Goal: Task Accomplishment & Management: Complete application form

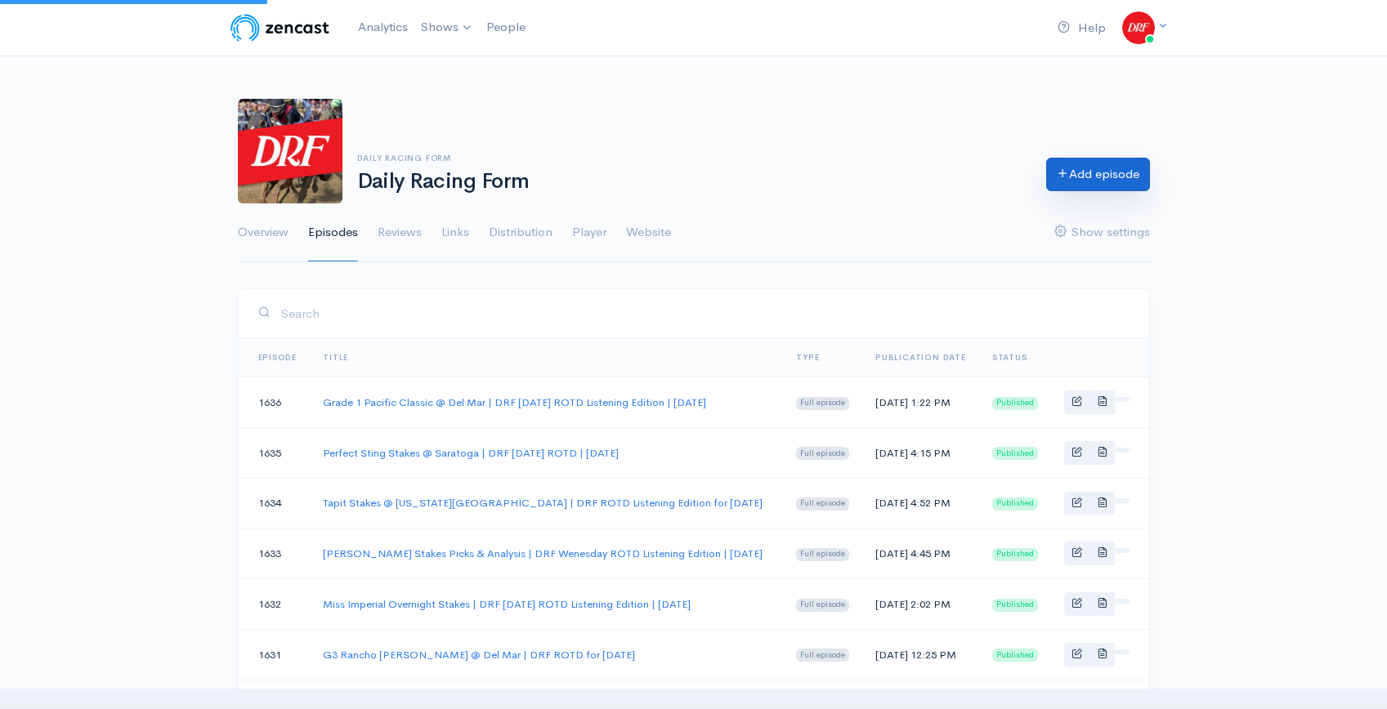
click at [1076, 171] on link "Add episode" at bounding box center [1098, 175] width 104 height 34
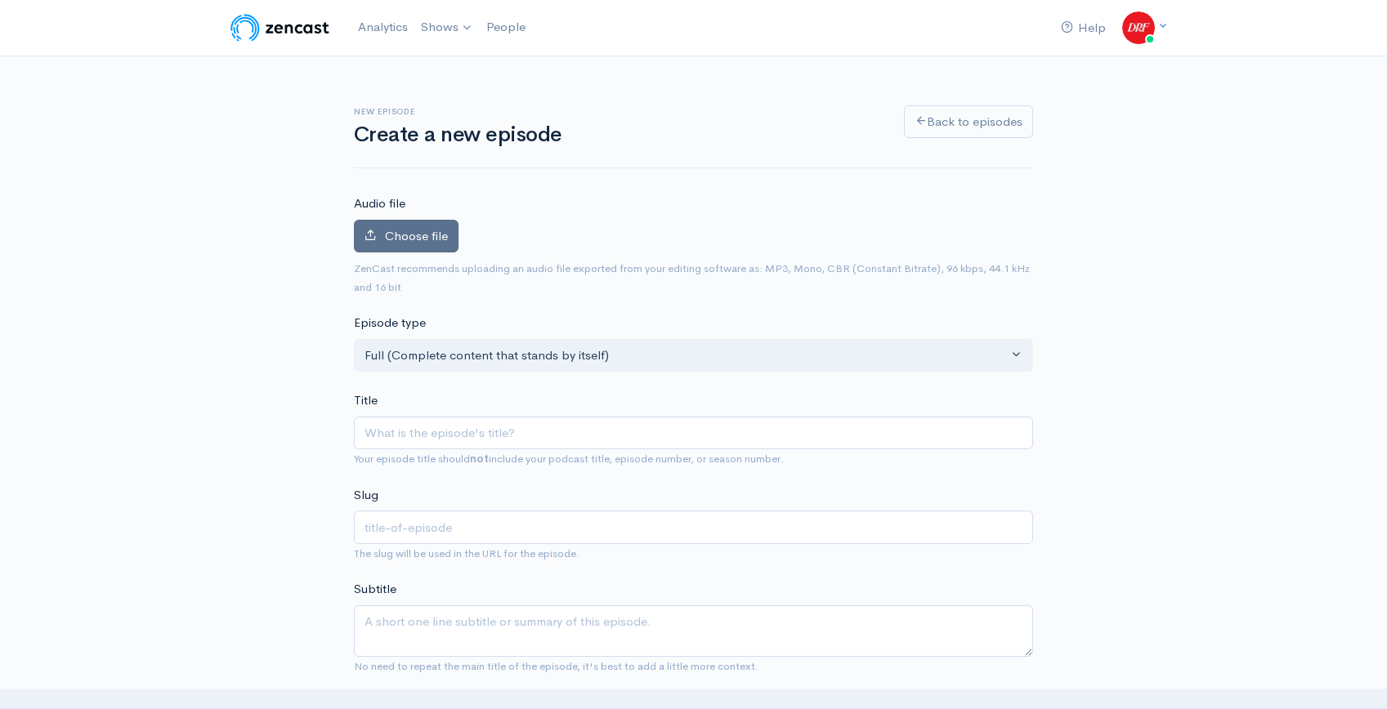
click at [418, 239] on span "Choose file" at bounding box center [416, 236] width 63 height 16
click at [0, 0] on input "Choose file" at bounding box center [0, 0] width 0 height 0
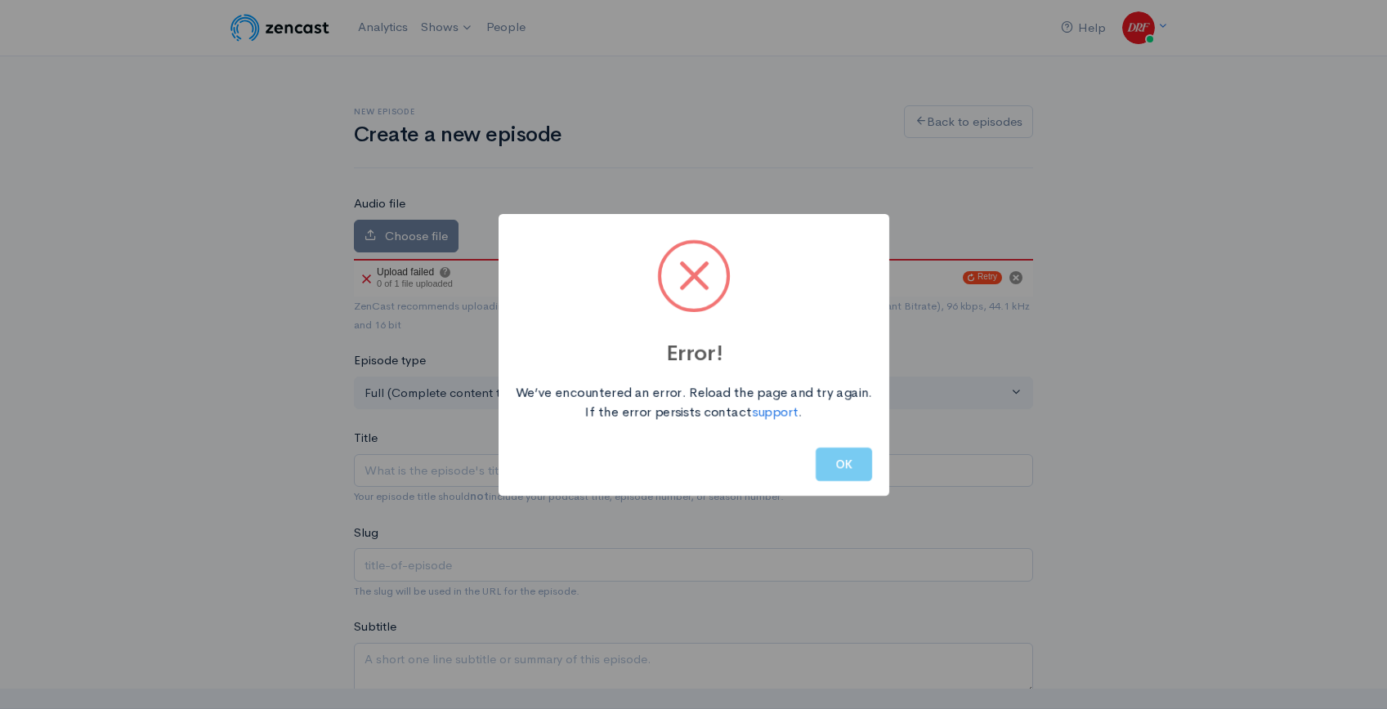
click at [834, 459] on button "OK" at bounding box center [844, 465] width 56 height 34
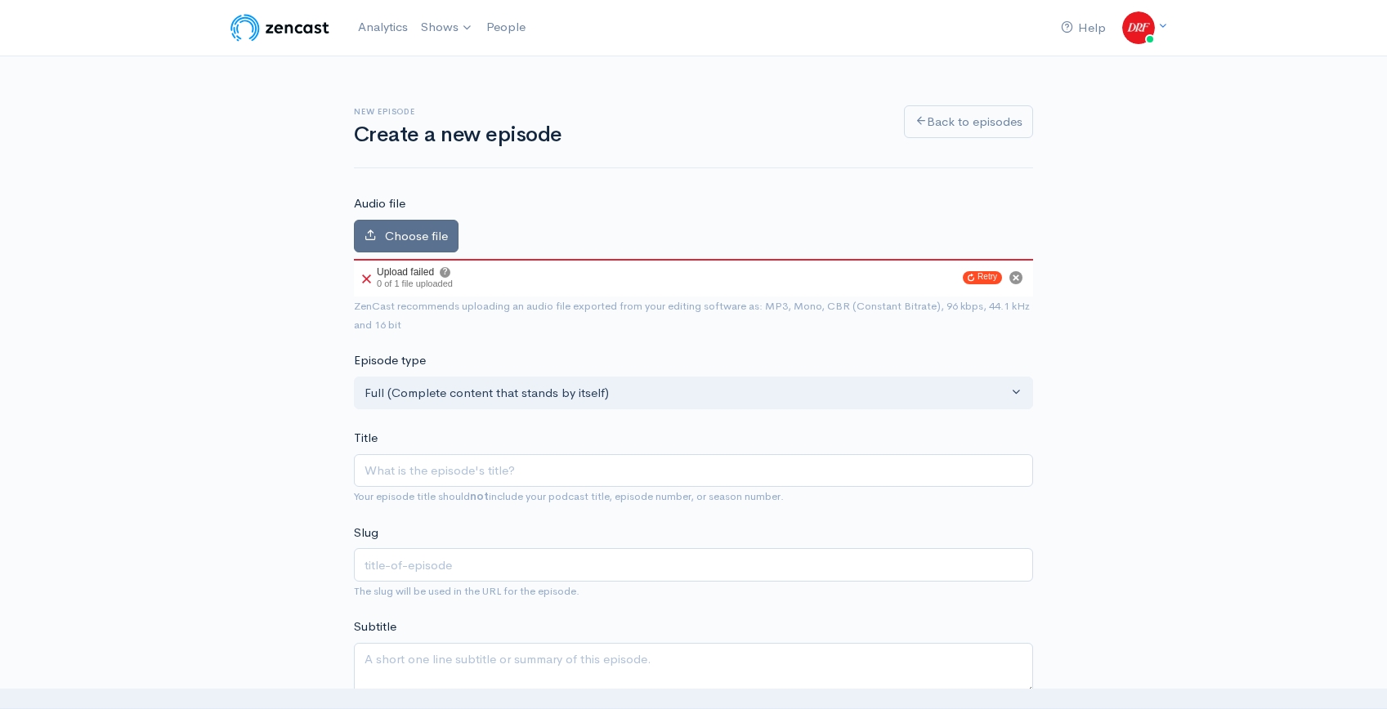
click at [404, 242] on span "Choose file" at bounding box center [416, 236] width 63 height 16
click at [0, 0] on input "Choose file" at bounding box center [0, 0] width 0 height 0
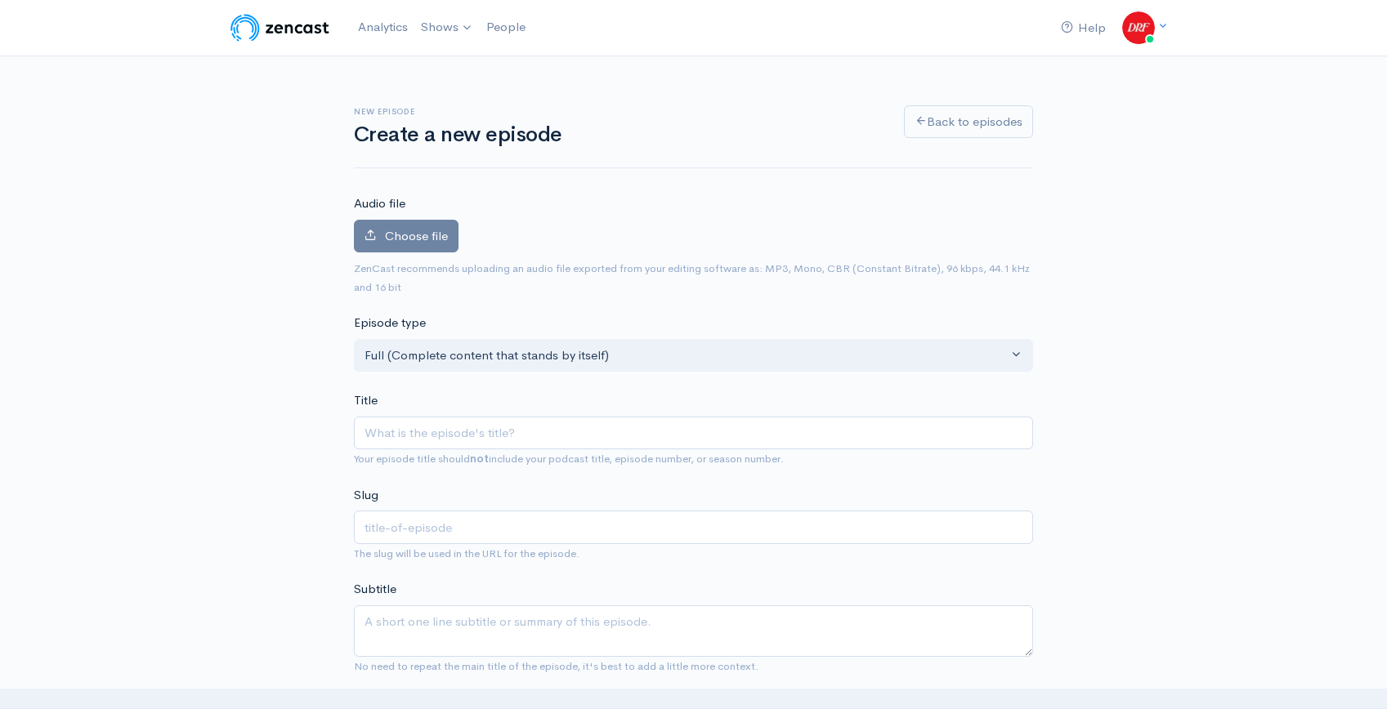
click at [453, 250] on label "Choose file" at bounding box center [406, 237] width 105 height 34
click at [0, 0] on input "Choose file" at bounding box center [0, 0] width 0 height 0
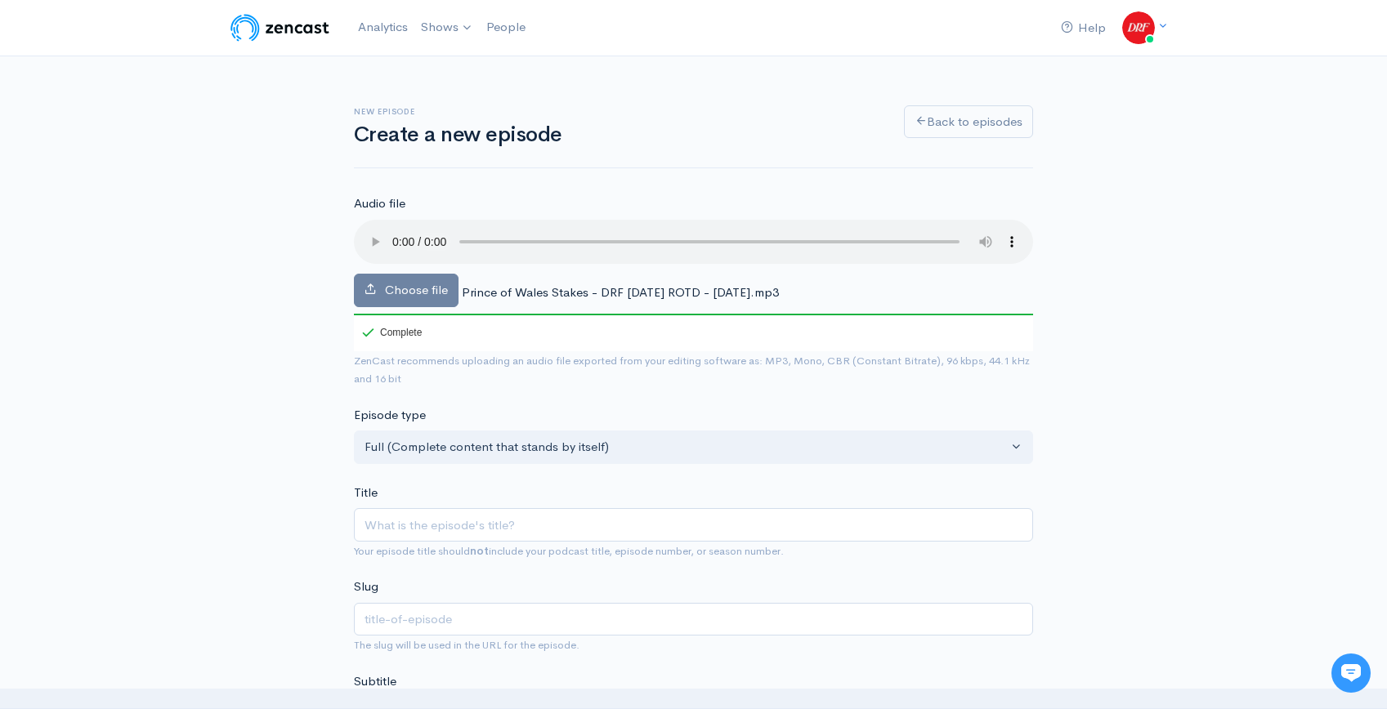
click at [447, 486] on div "Title Your episode title should not include your podcast title, episode number,…" at bounding box center [693, 522] width 679 height 77
click at [444, 526] on input "Title" at bounding box center [693, 525] width 679 height 34
paste input "Prince of Wales Stakes | DRF Tuesday ROTD | September 9, 2025"
type input "Prince of Wales Stakes | DRF Tuesday ROTD | September 9, 2025"
type input "prince-of-wales-stakes-drf-tuesday-rotd-september-9-2025"
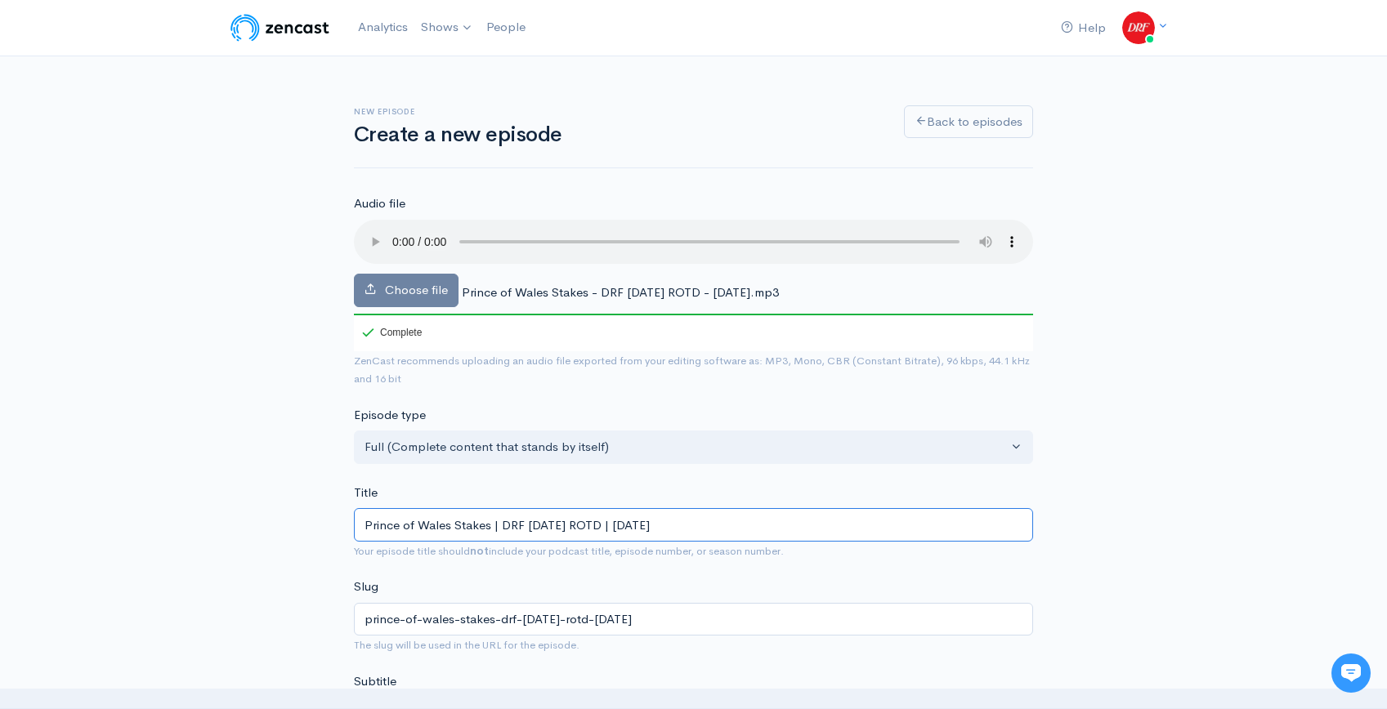
type input "Prince of Wales Stakes | DRF Tuesday ROTD | September 9, 2025"
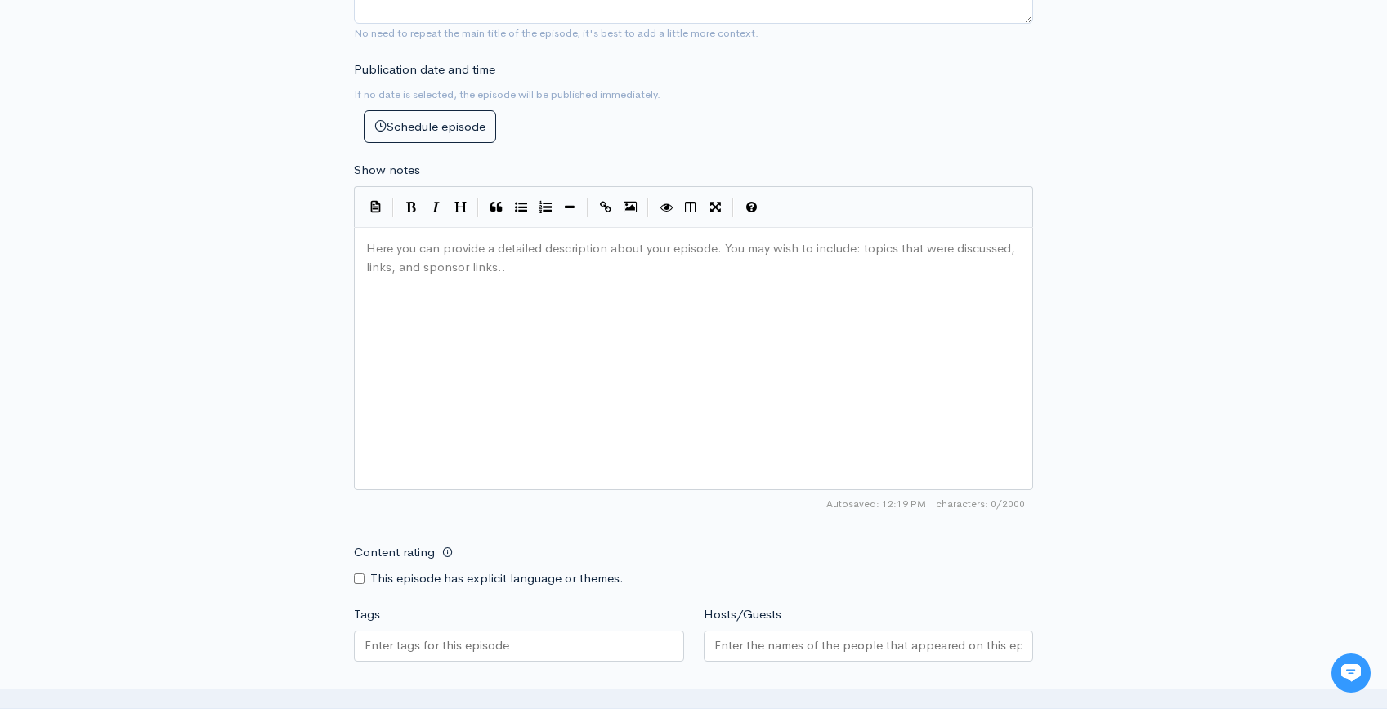
scroll to position [6, 0]
click at [682, 308] on div "Here you can provide a detailed description about your episode. You may wish to…" at bounding box center [714, 379] width 702 height 286
paste textarea "."
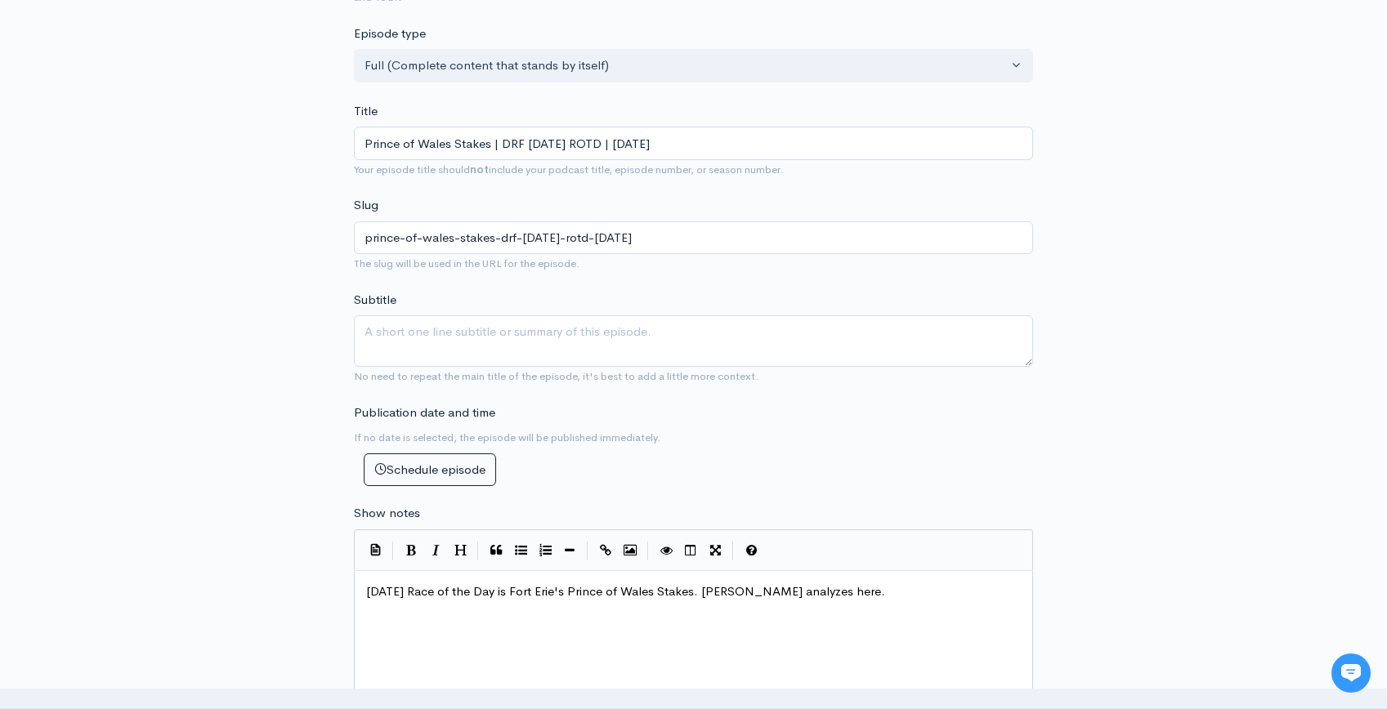
scroll to position [378, 0]
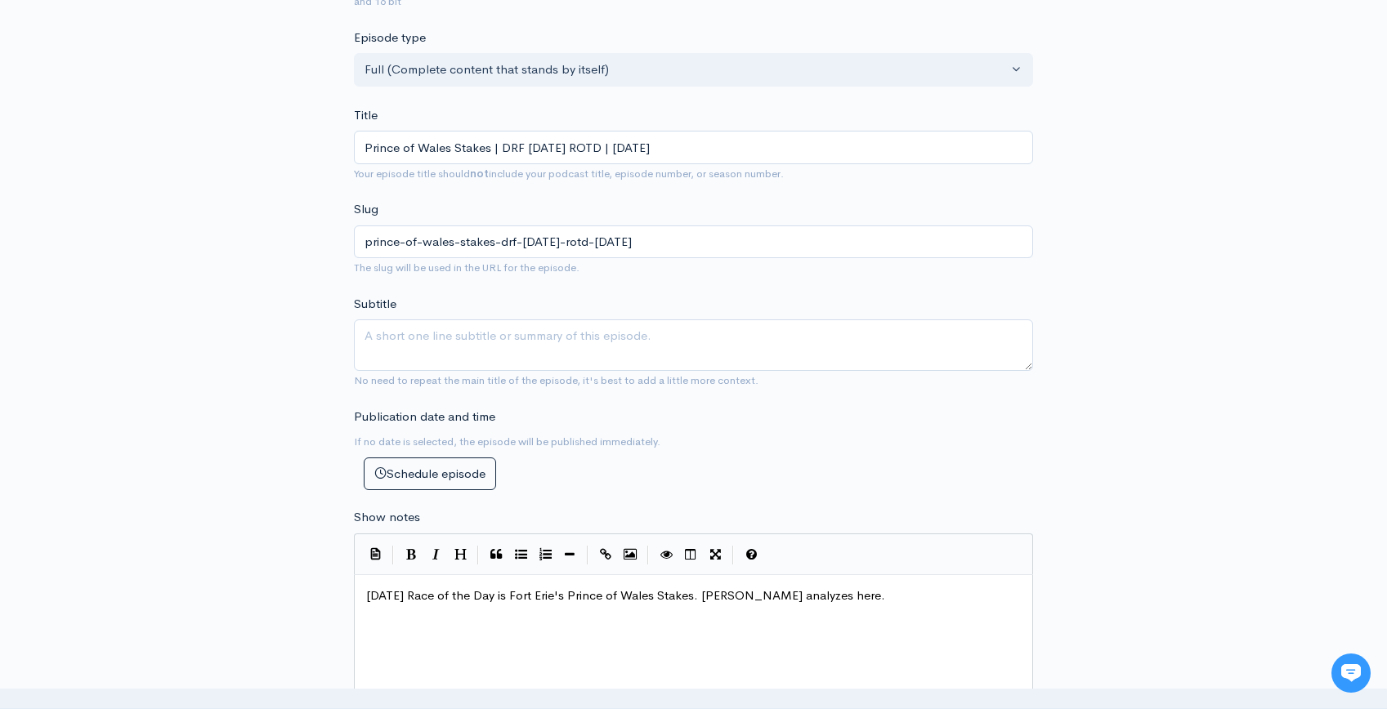
type textarea "."
click at [609, 146] on input "Prince of Wales Stakes | DRF Tuesday ROTD | September 9, 2025" at bounding box center [693, 148] width 679 height 34
type input "Prince of Wales Stakes | DRF Tuesday ROTD L| September 9, 2025"
type input "prince-of-wales-stakes-drf-tuesday-rotd-l-september-9-2025"
type input "Prince of Wales Stakes | DRF Tuesday ROTD Li| September 9, 2025"
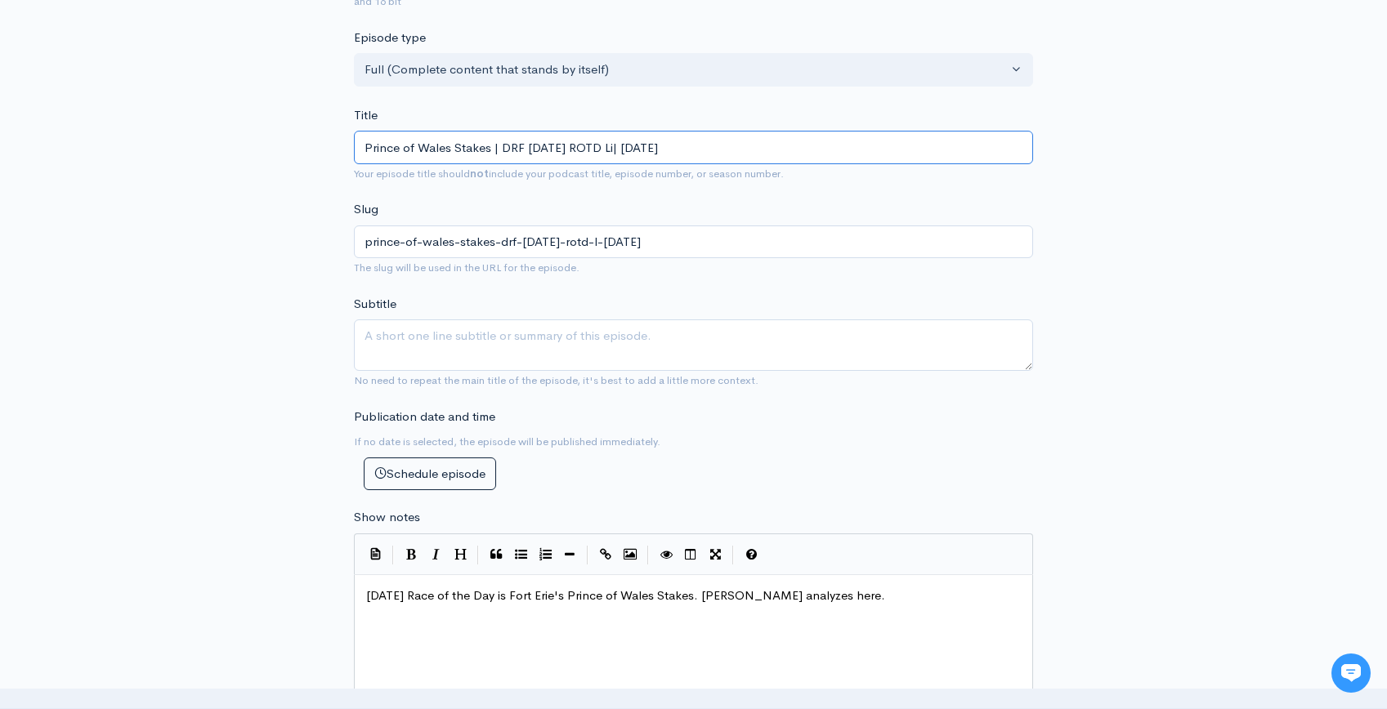
type input "prince-of-wales-stakes-drf-tuesday-rotd-li-september-9-2025"
type input "Prince of Wales Stakes | DRF Tuesday ROTD Lis| September 9, 2025"
type input "prince-of-wales-stakes-drf-tuesday-rotd-lis-september-9-2025"
type input "Prince of Wales Stakes | DRF Tuesday ROTD Liste| September 9, 2025"
type input "prince-of-wales-stakes-drf-tuesday-rotd-liste-september-9-2025"
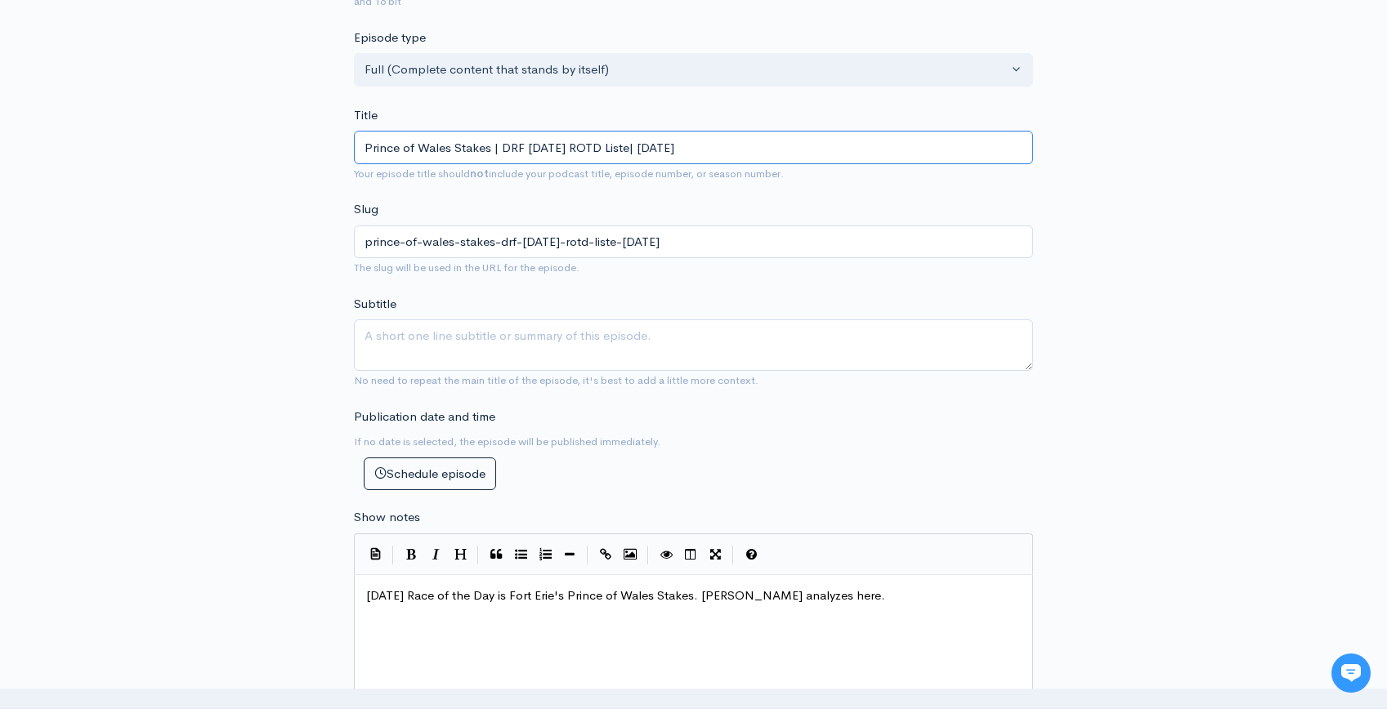
type input "Prince of Wales Stakes | DRF Tuesday ROTD Listen| September 9, 2025"
type input "prince-of-wales-stakes-drf-tuesday-rotd-listen-september-9-2025"
type input "Prince of Wales Stakes | DRF Tuesday ROTD Listeni| September 9, 2025"
type input "prince-of-wales-stakes-drf-tuesday-rotd-listeni-september-9-2025"
type input "Prince of Wales Stakes | DRF Tuesday ROTD Listenin| September 9, 2025"
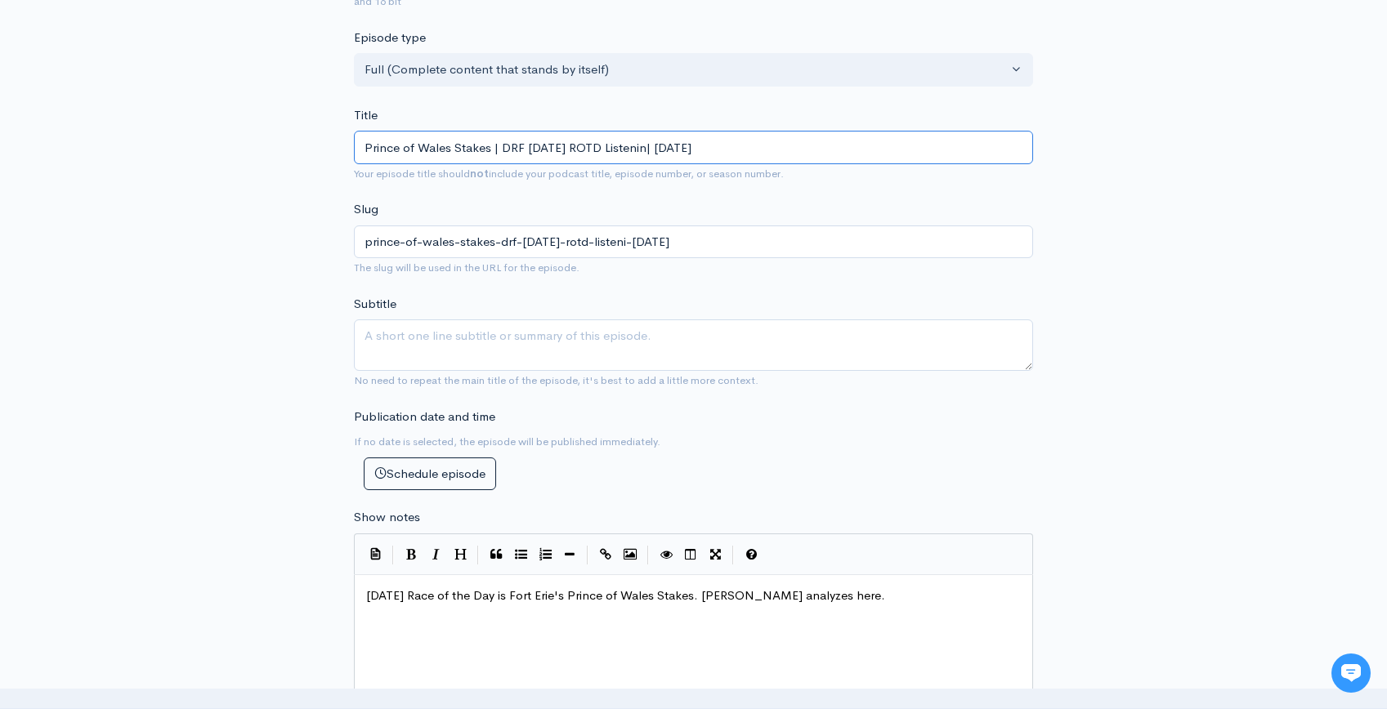
type input "prince-of-wales-stakes-drf-tuesday-rotd-listenin-september-9-2025"
type input "Prince of Wales Stakes | DRF Tuesday ROTD Listening| September 9, 2025"
type input "prince-of-wales-stakes-drf-tuesday-rotd-listening-september-9-2025"
type input "Prince of Wales Stakes | DRF Tuesday ROTD Listening E| September 9, 2025"
type input "prince-of-wales-stakes-drf-tuesday-rotd-listening-e-september-9-2025"
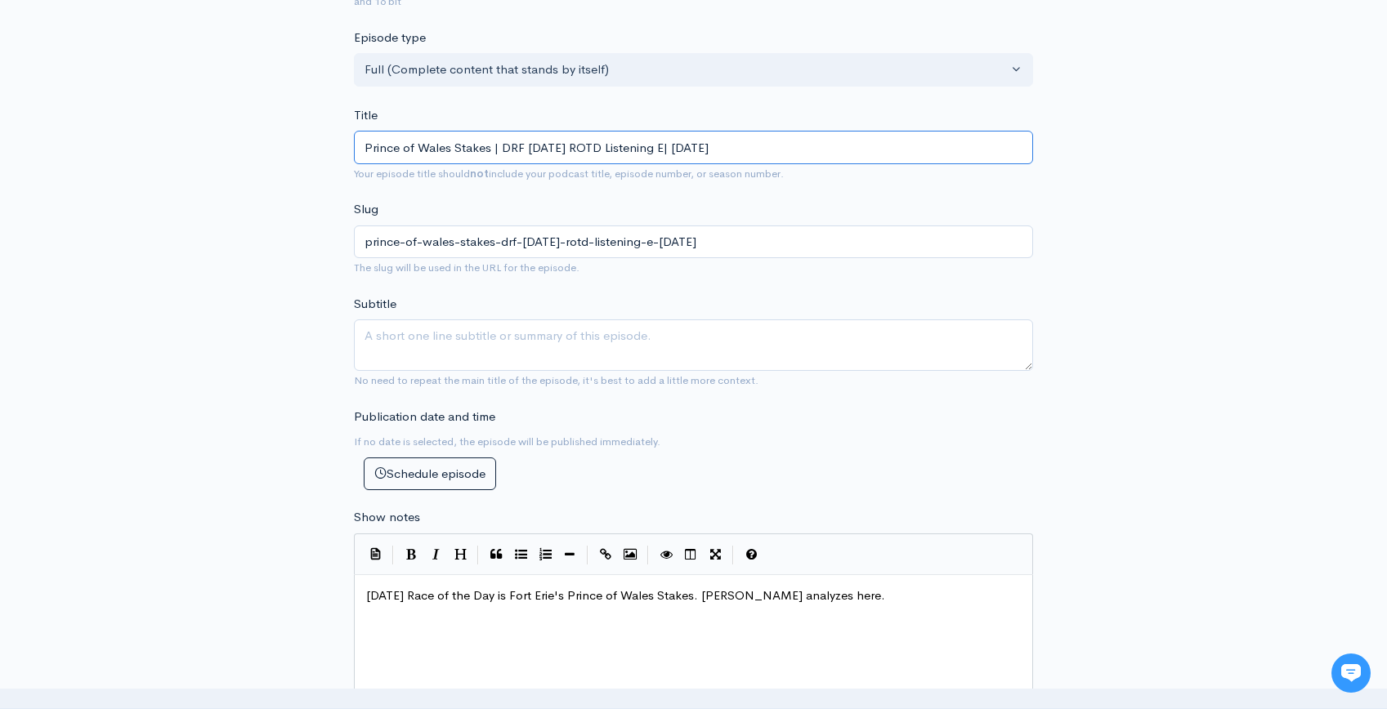
type input "Prince of Wales Stakes | DRF Tuesday ROTD Listening Ed| September 9, 2025"
type input "prince-of-wales-stakes-drf-tuesday-rotd-listening-ed-september-9-2025"
type input "Prince of Wales Stakes | DRF Tuesday ROTD Listening Edi| September 9, 2025"
type input "prince-of-wales-stakes-drf-tuesday-rotd-listening-edi-september-9-2025"
type input "Prince of Wales Stakes | DRF Tuesday ROTD Listening Edit| September 9, 2025"
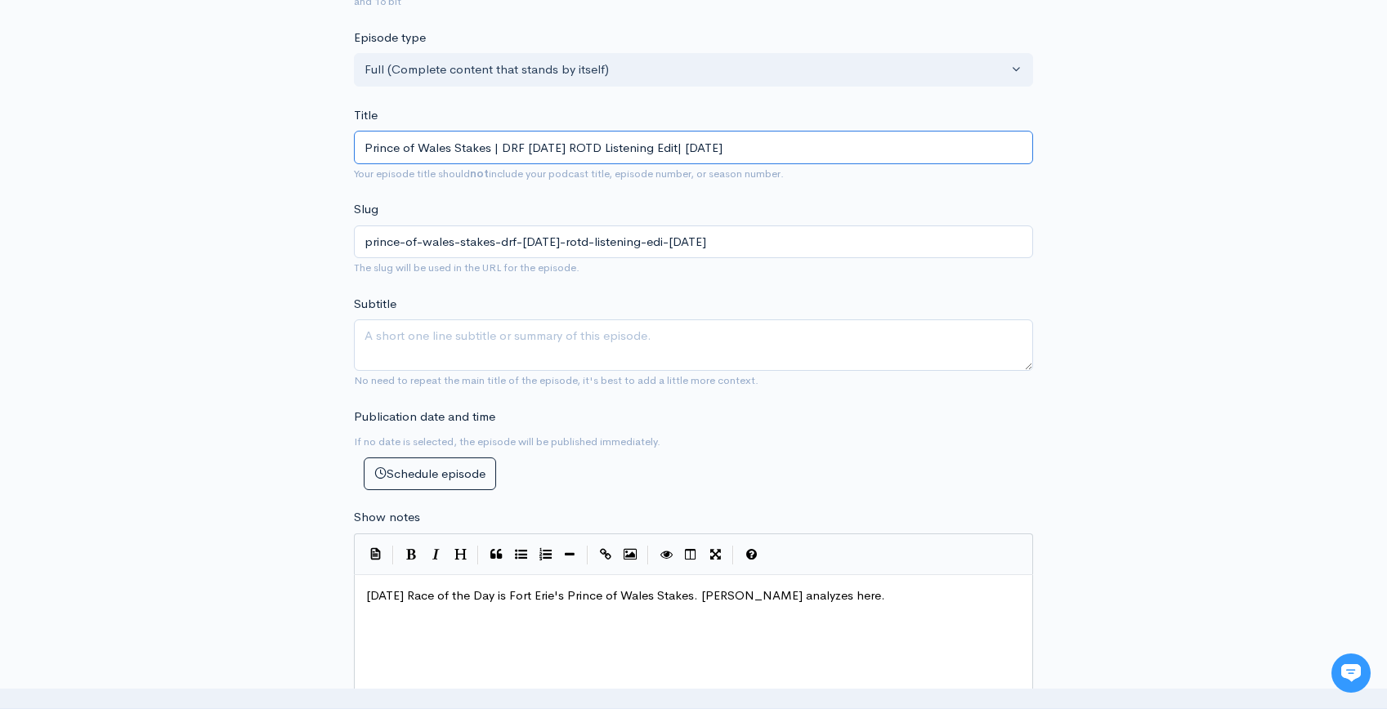
type input "prince-of-wales-stakes-drf-tuesday-rotd-listening-edit-september-9-2025"
type input "Prince of Wales Stakes | DRF Tuesday ROTD Listening Editi| September 9, 2025"
type input "prince-of-wales-stakes-drf-tuesday-rotd-listening-editi-september-9-2025"
type input "Prince of Wales Stakes | DRF Tuesday ROTD Listening Editio| September 9, 2025"
type input "prince-of-wales-stakes-drf-tuesday-rotd-listening-editio-september-9-2025"
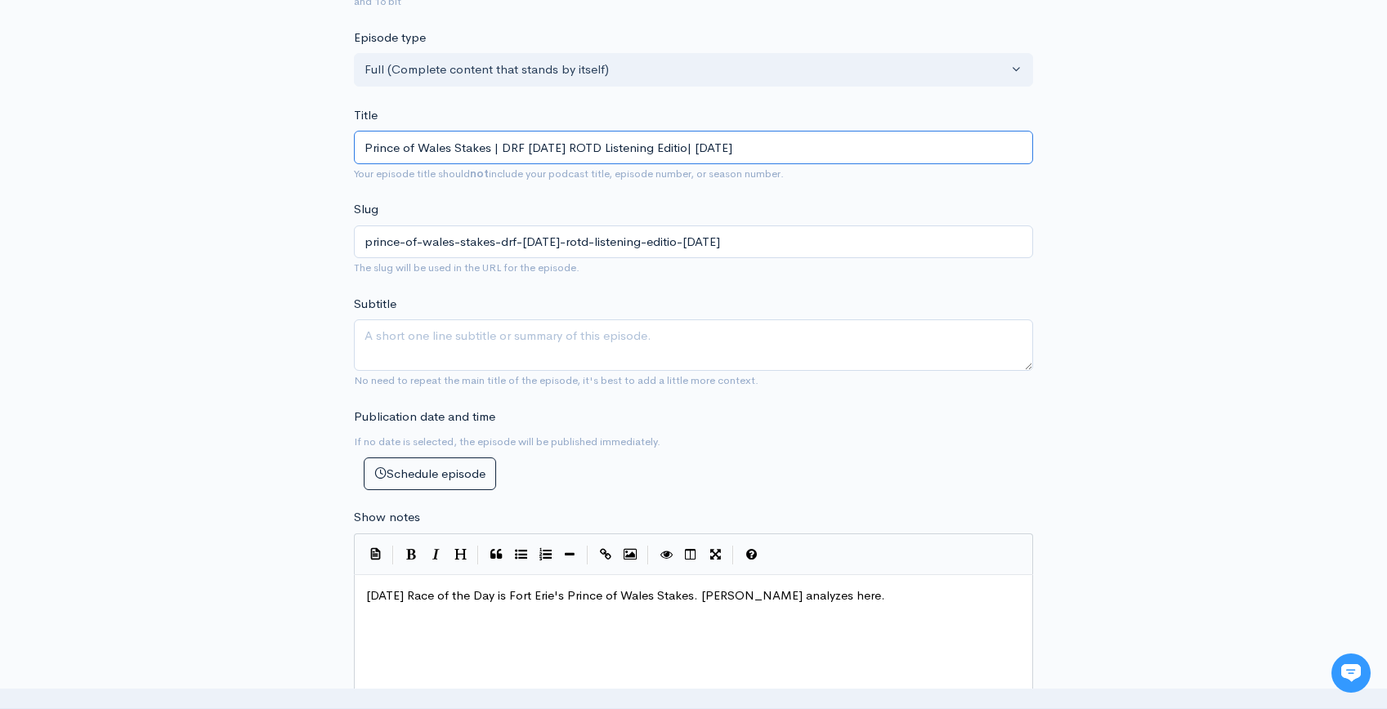
type input "Prince of Wales Stakes | DRF Tuesday ROTD Listening Edition| September 9, 2025"
type input "prince-of-wales-stakes-drf-tuesday-rotd-listening-edition-september-9-2025"
type input "Prince of Wales Stakes | DRF [DATE] ROTD Listening Edition | [DATE]"
click at [1157, 300] on div "New episode Create a new episode Back to episodes Audio file Choose file Prince…" at bounding box center [694, 532] width 932 height 1707
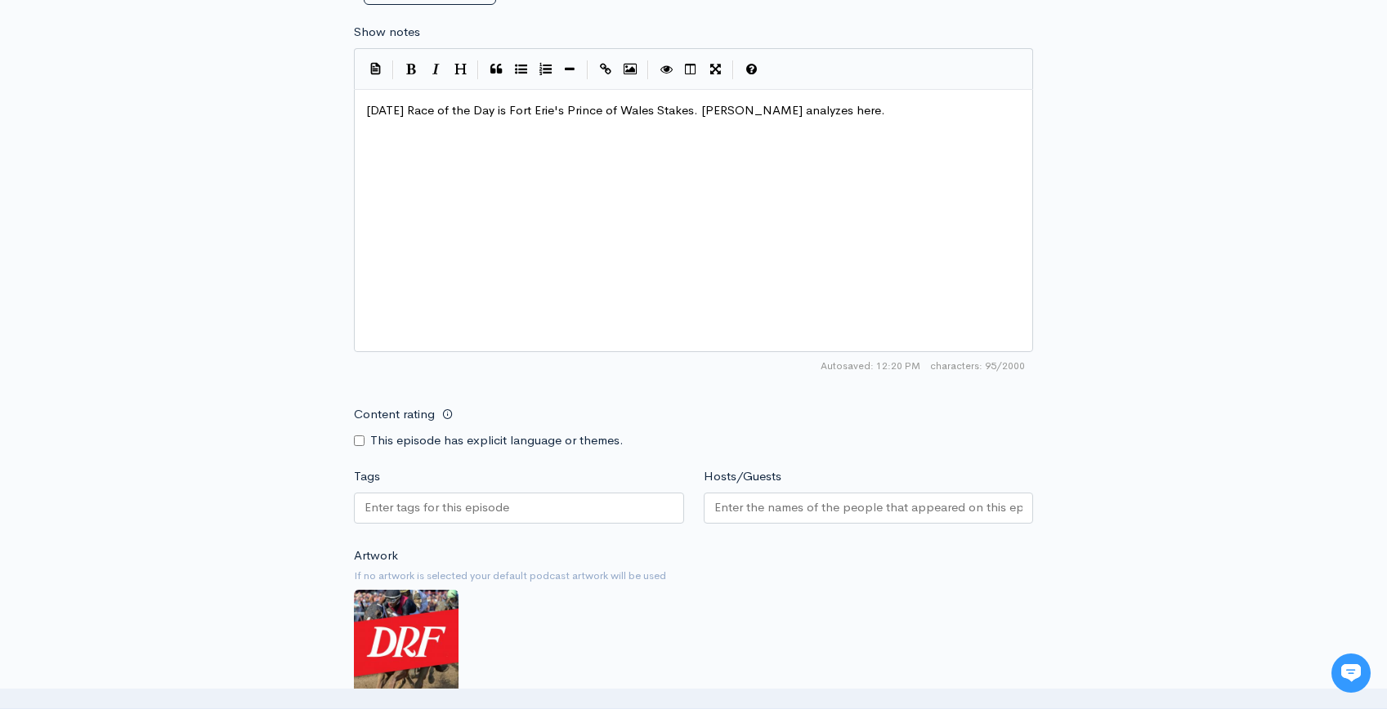
scroll to position [911, 0]
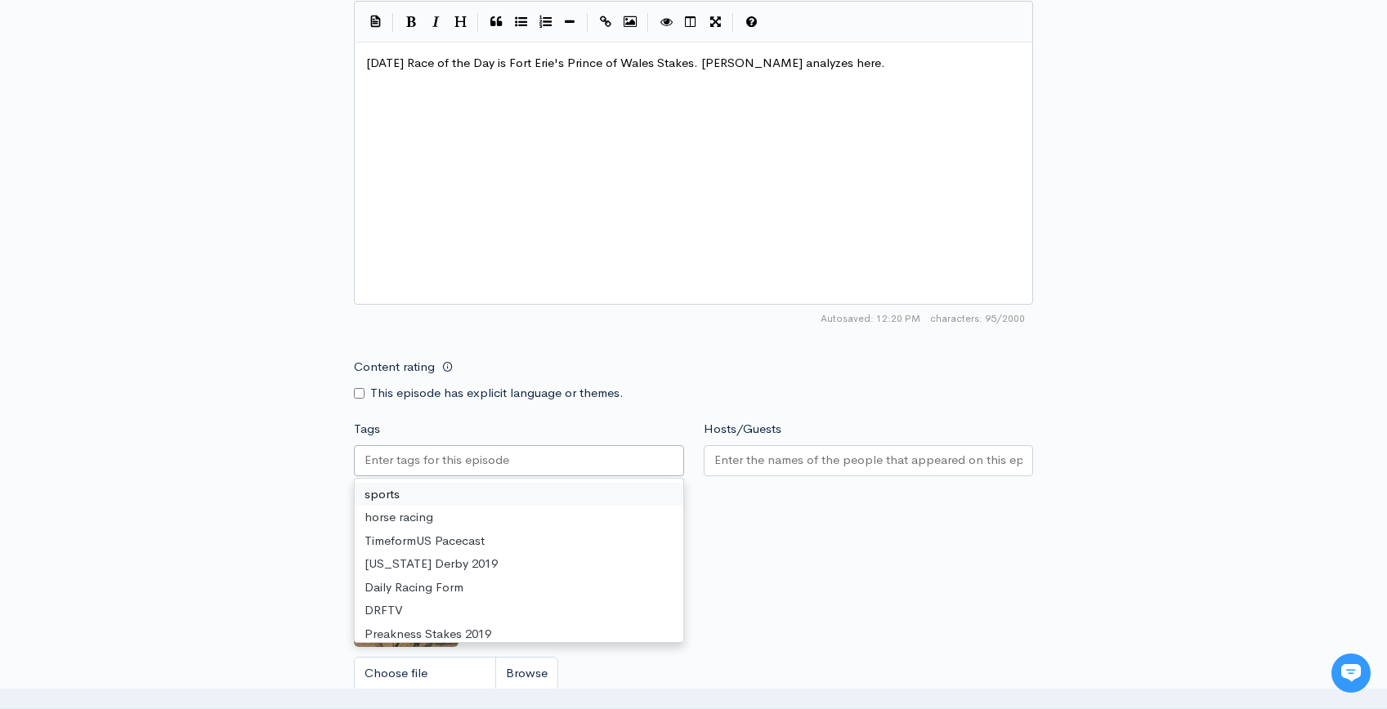
click at [558, 456] on div at bounding box center [519, 460] width 330 height 31
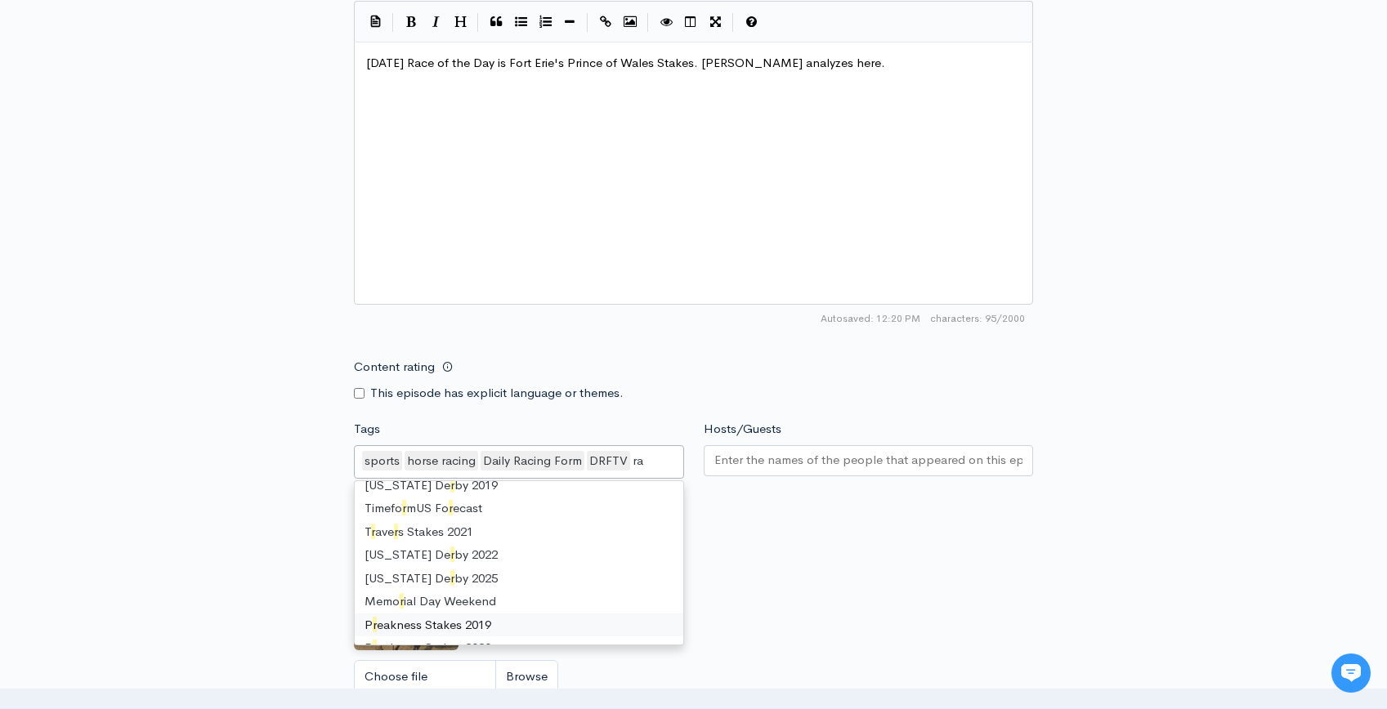
scroll to position [22, 0]
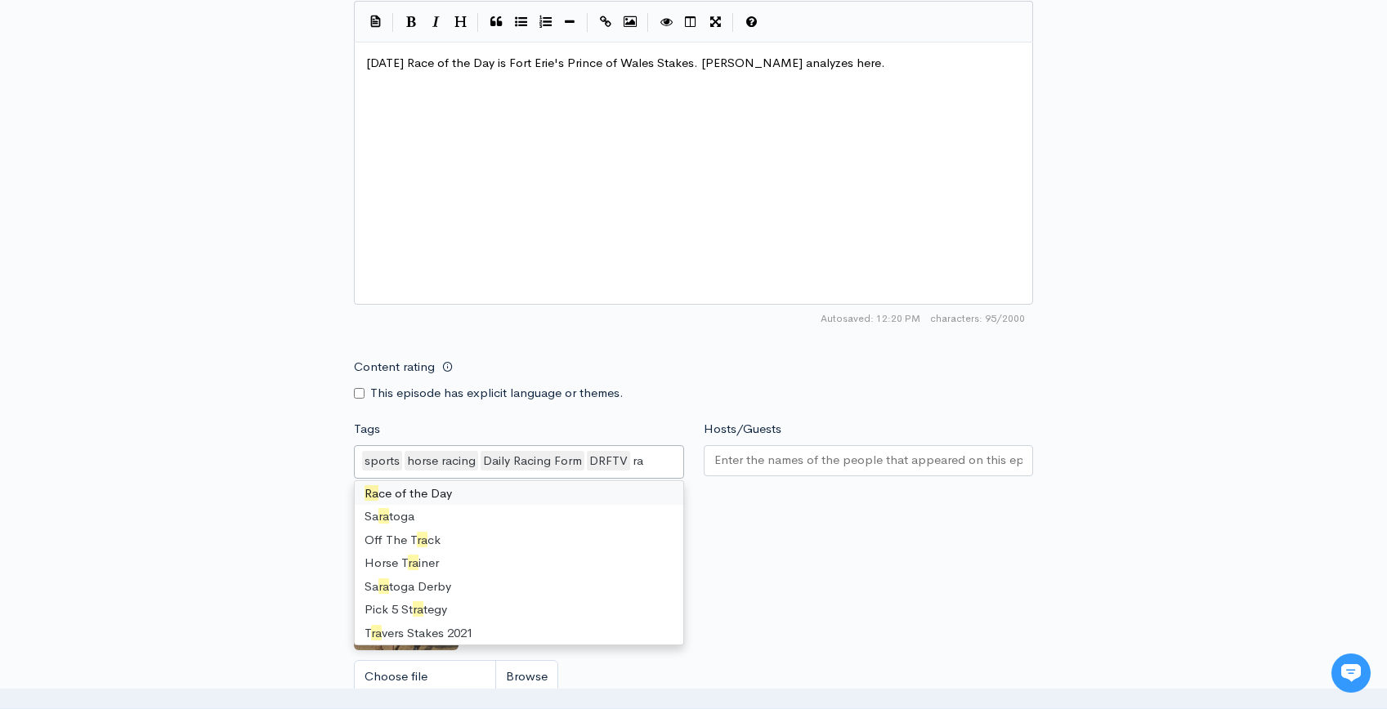
type input "rac"
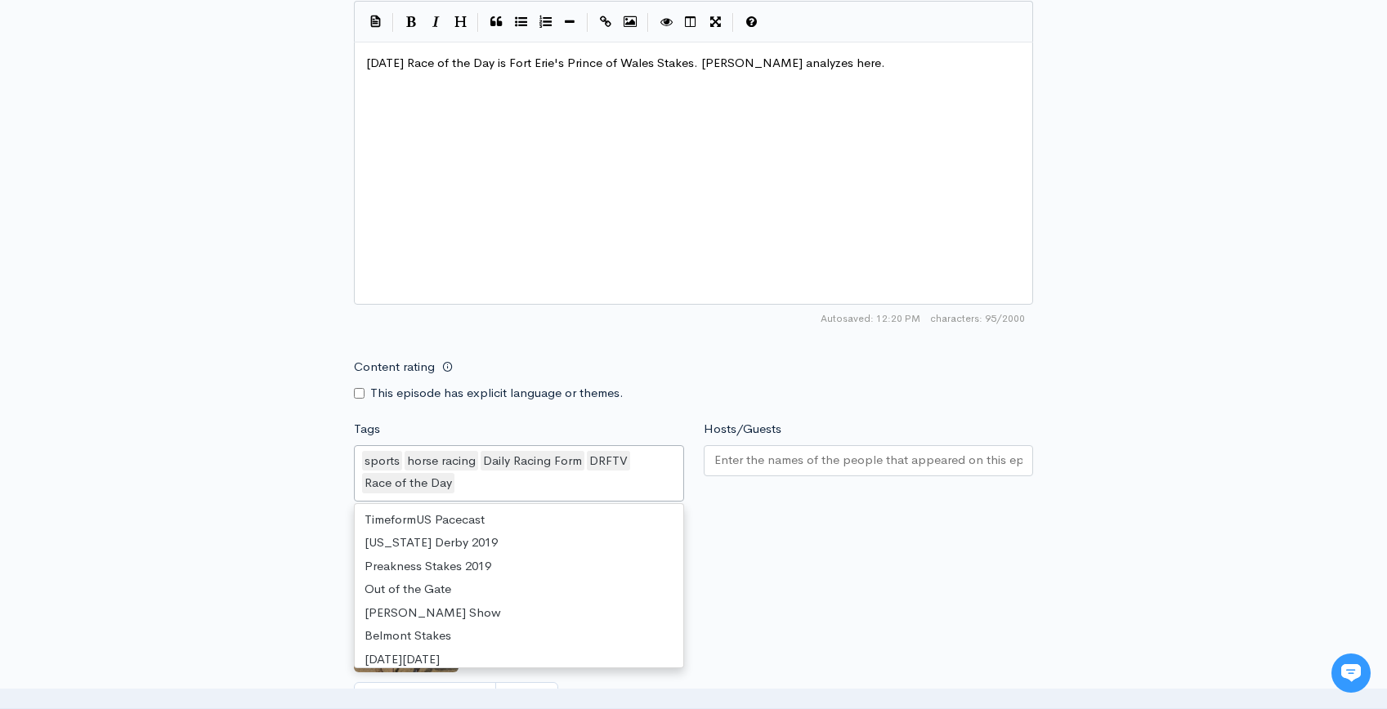
scroll to position [1433, 0]
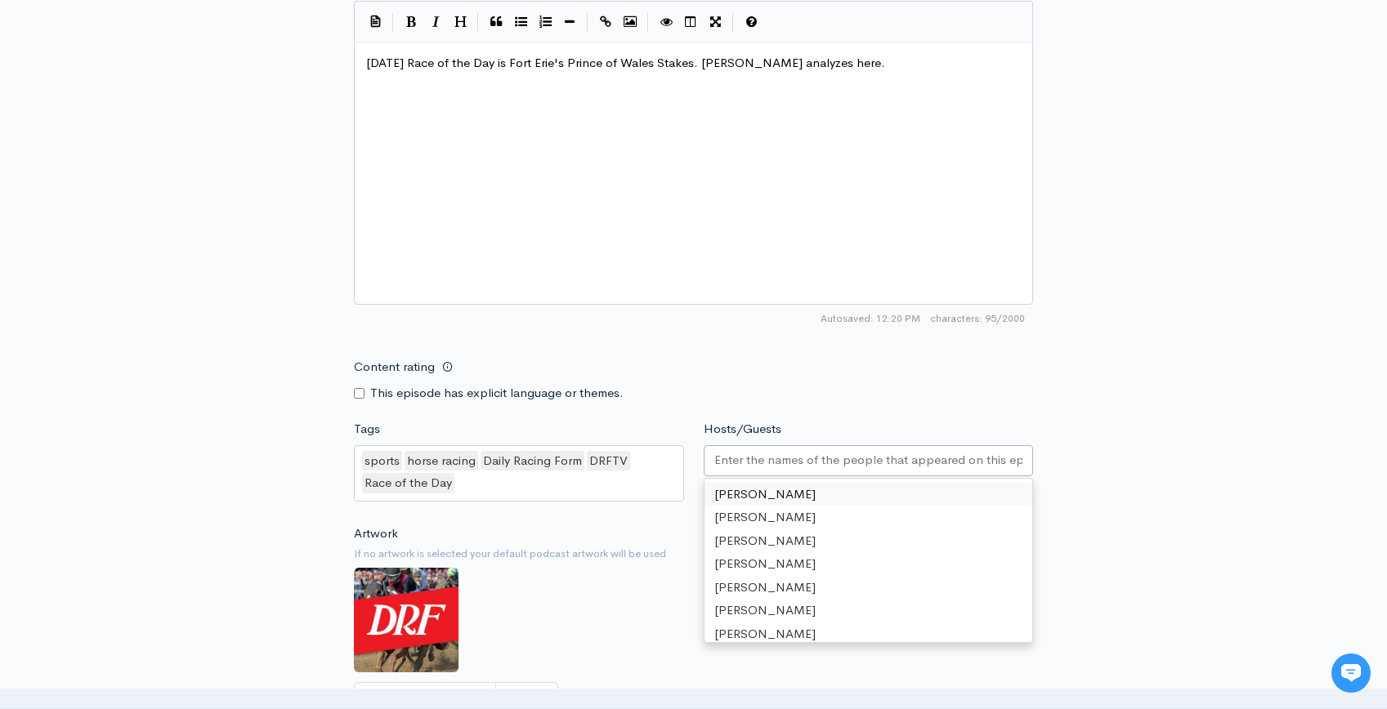
click at [844, 468] on input "Hosts/Guests" at bounding box center [868, 460] width 309 height 19
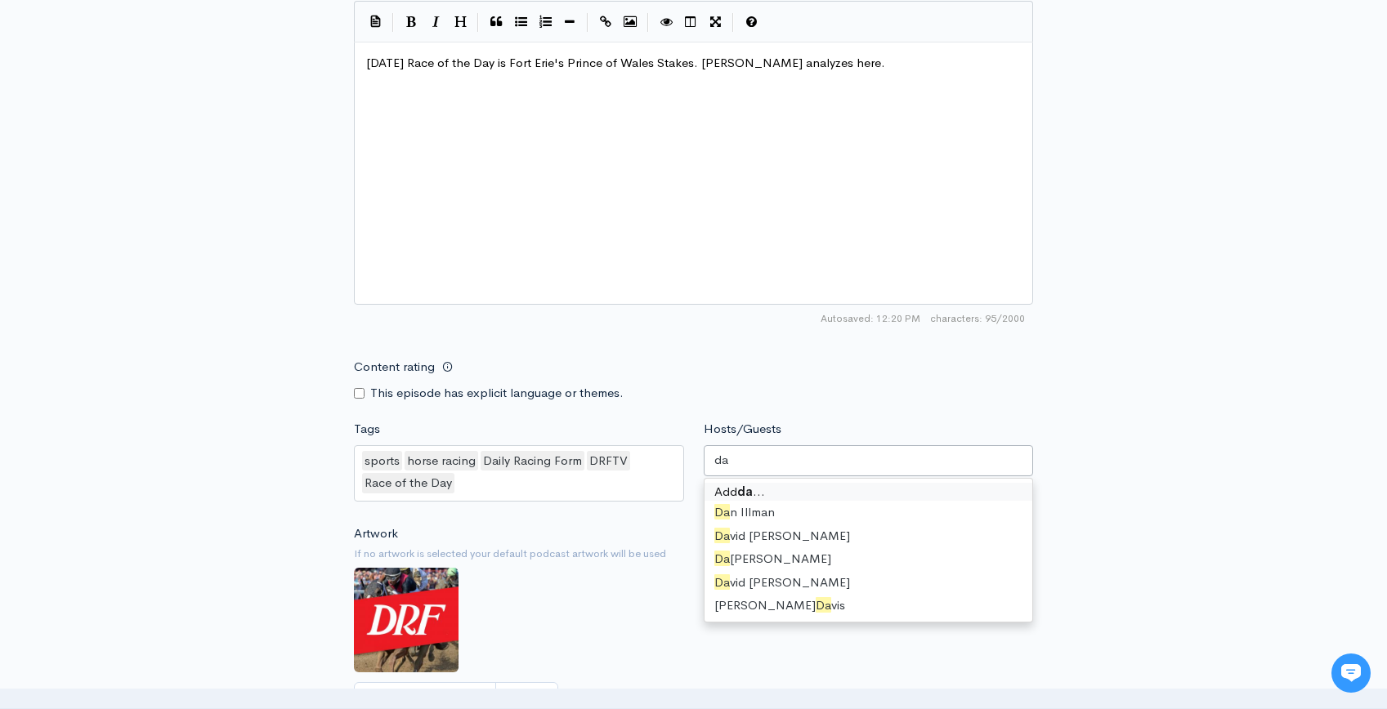
type input "d"
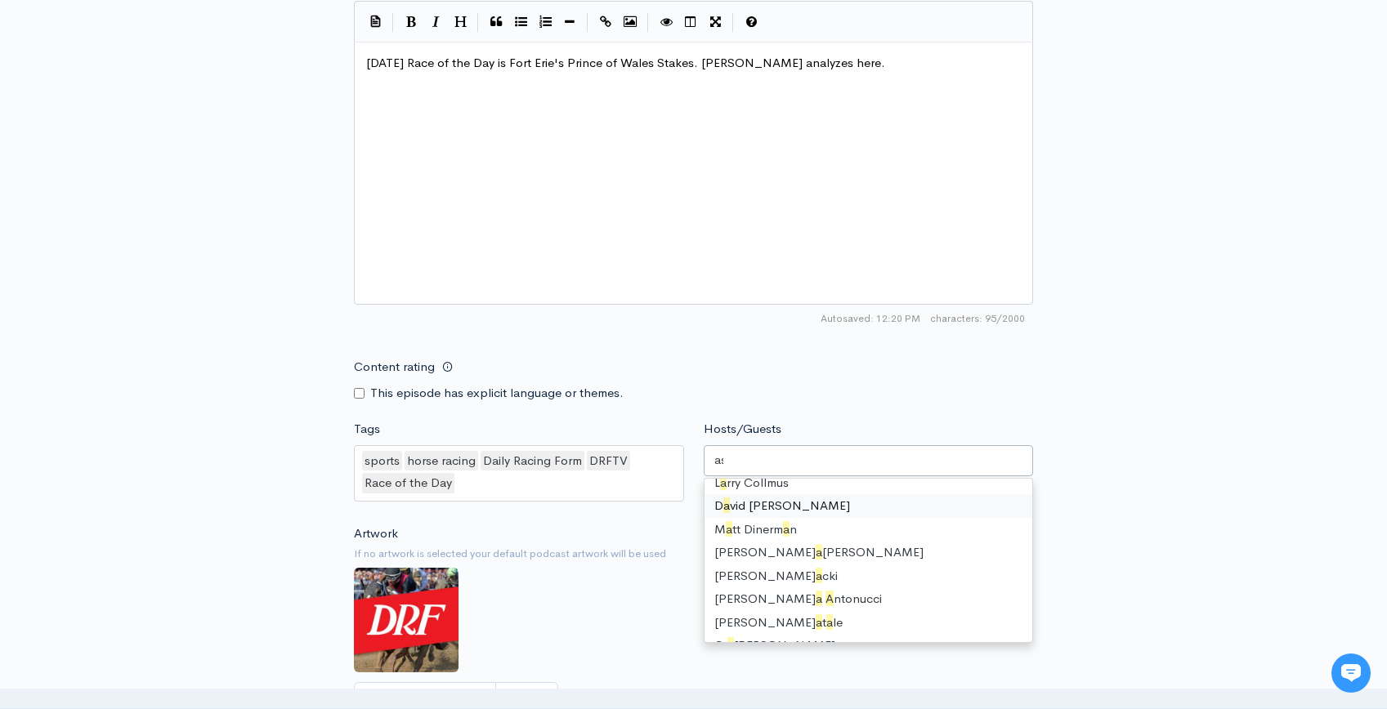
scroll to position [0, 0]
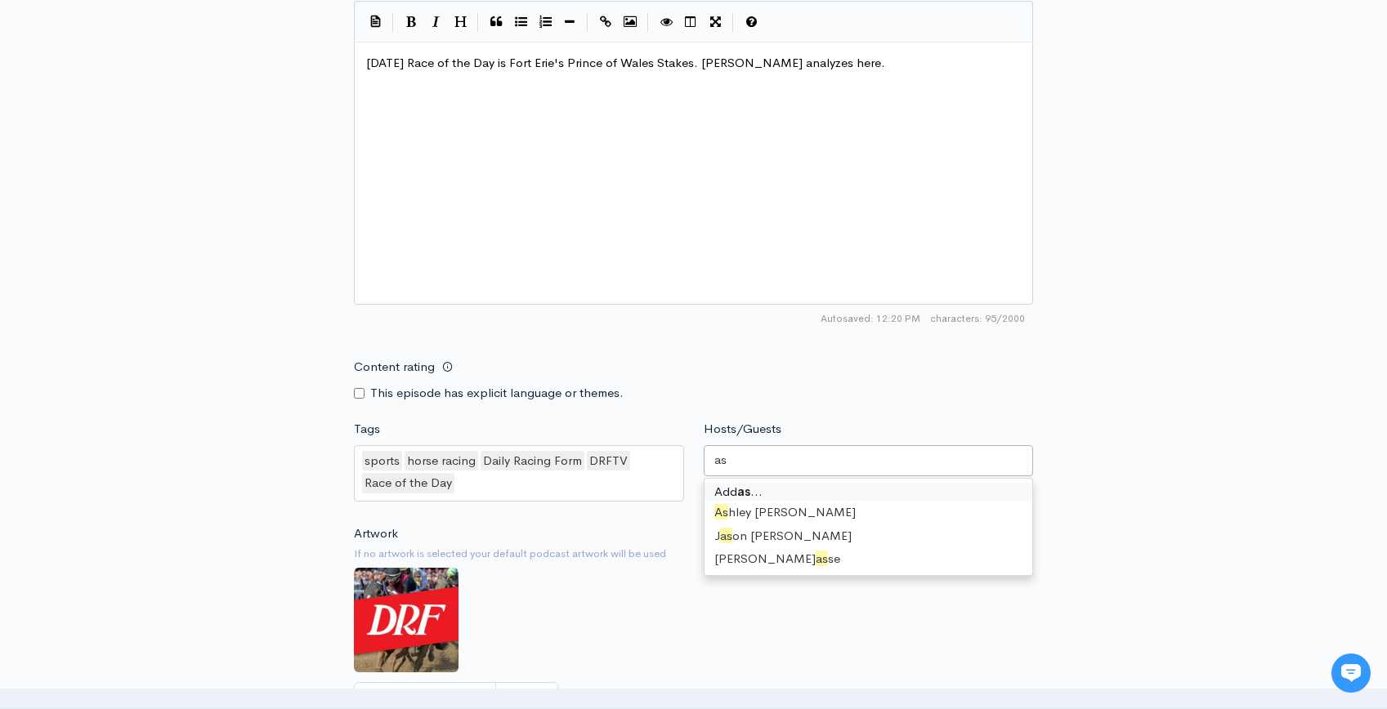
type input "ash"
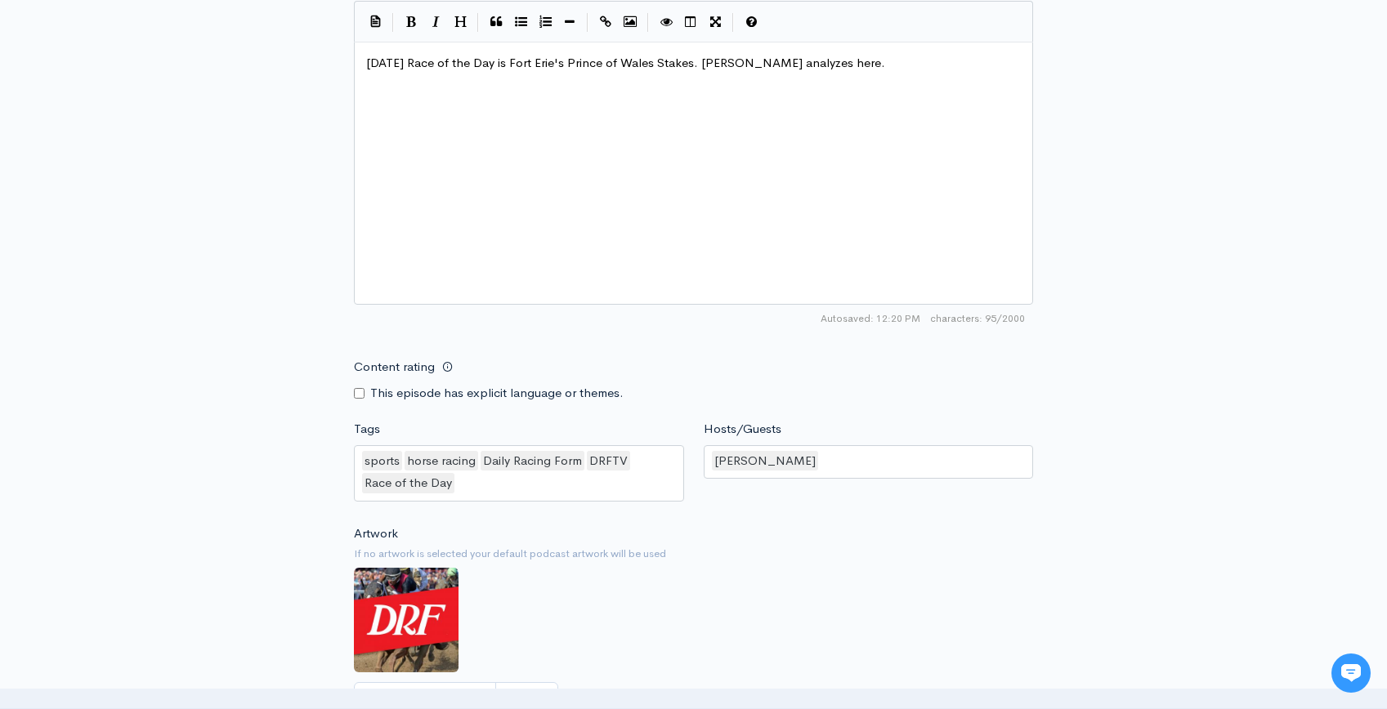
click at [1132, 501] on div "New episode Create a new episode Back to episodes Audio file Choose file Prince…" at bounding box center [694, 12] width 932 height 1732
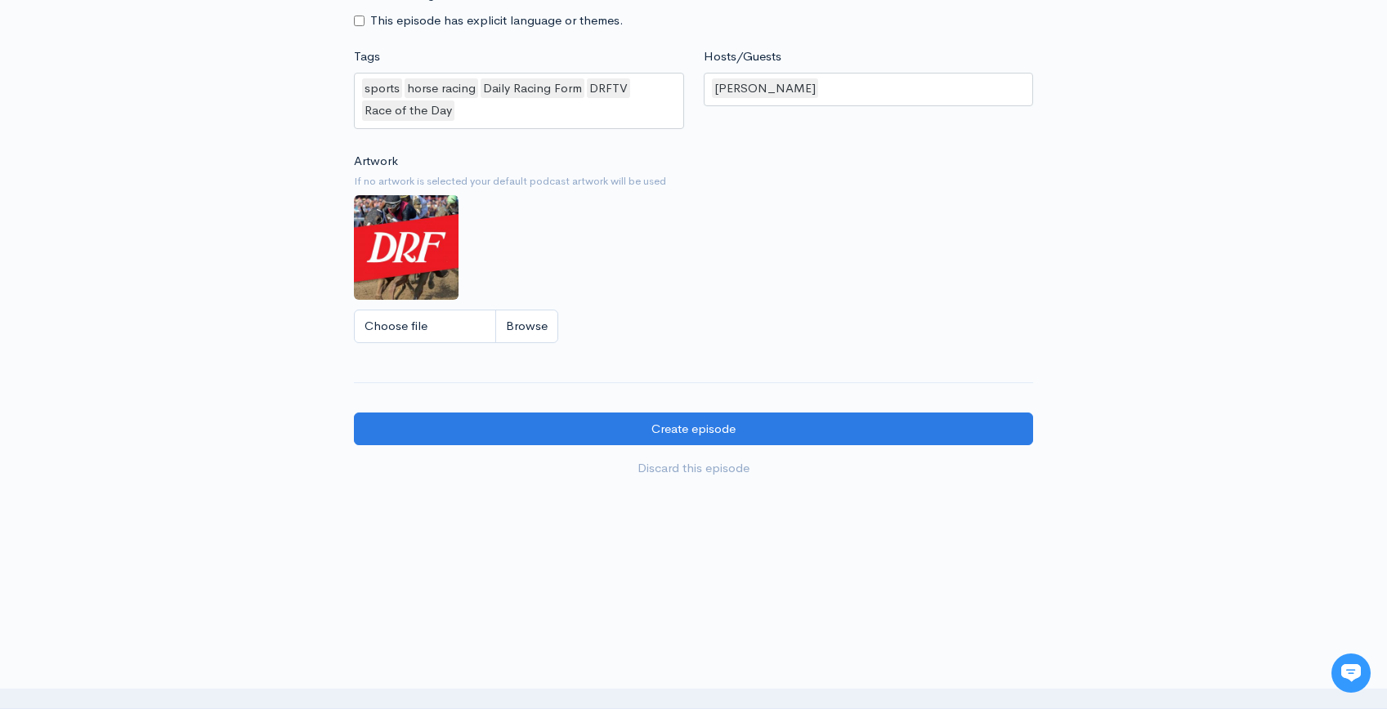
scroll to position [1291, 0]
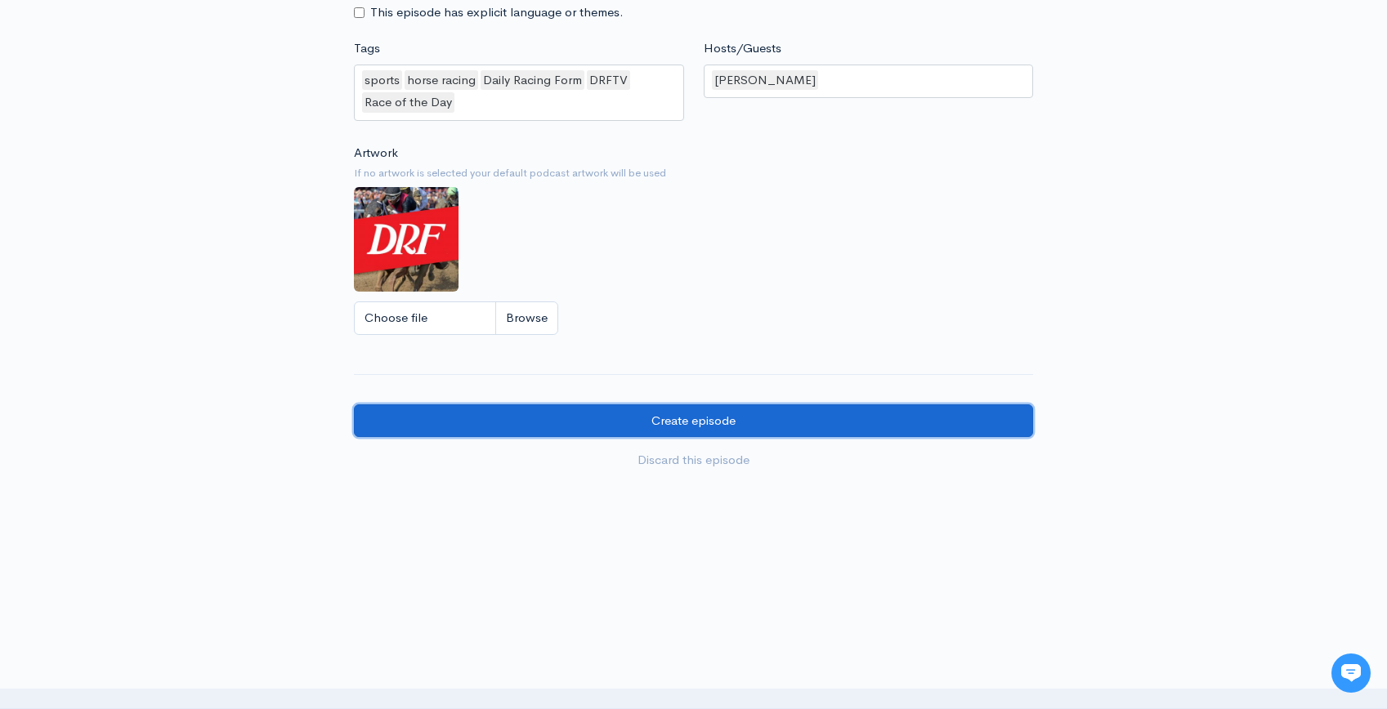
click at [730, 420] on input "Create episode" at bounding box center [693, 422] width 679 height 34
